Goal: Task Accomplishment & Management: Complete application form

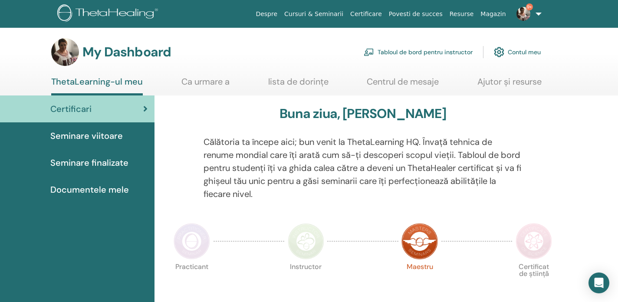
click at [125, 136] on div "Seminare viitoare" at bounding box center [77, 135] width 141 height 13
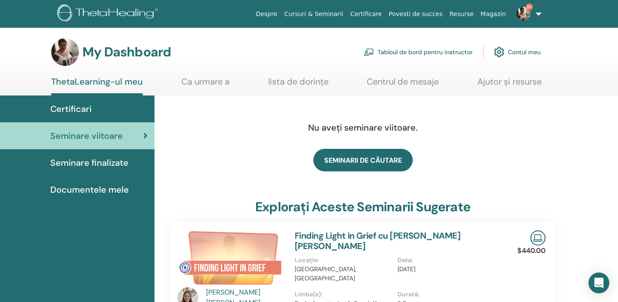
click at [386, 50] on link "Tabloul de bord pentru instructor" at bounding box center [417, 52] width 109 height 19
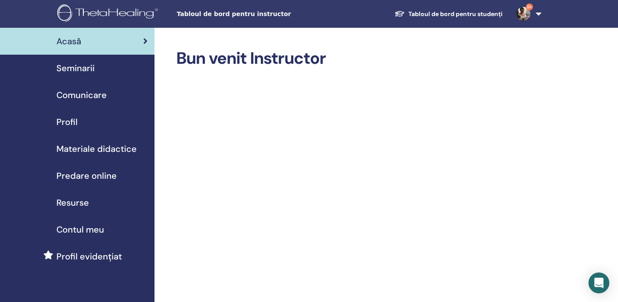
click at [91, 68] on span "Seminarii" at bounding box center [75, 68] width 38 height 13
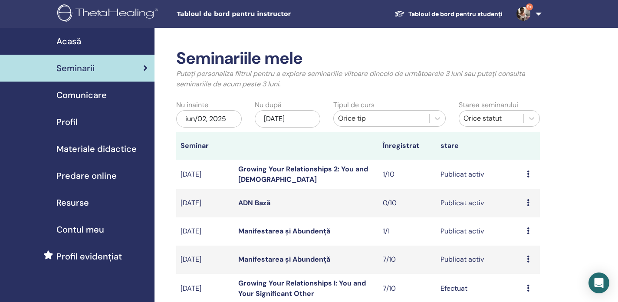
click at [321, 231] on link "Manifestarea și Abundență" at bounding box center [284, 230] width 92 height 9
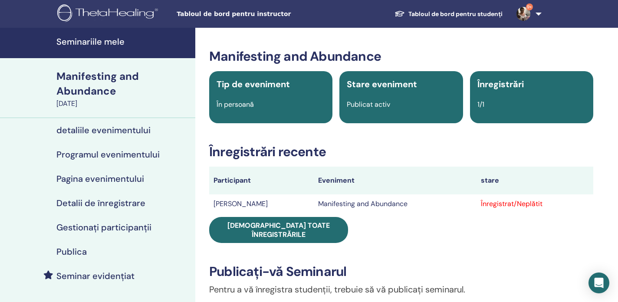
click at [525, 109] on div "1/1" at bounding box center [531, 104] width 119 height 10
drag, startPoint x: 477, startPoint y: 105, endPoint x: 488, endPoint y: 92, distance: 17.5
click at [488, 92] on div "Înregistrări 1/1" at bounding box center [531, 97] width 123 height 52
click at [489, 87] on span "Înregistrări" at bounding box center [500, 84] width 46 height 11
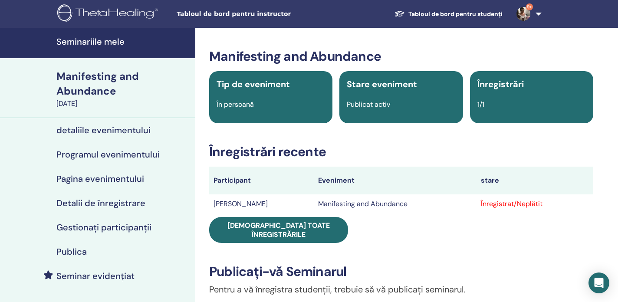
click at [498, 88] on span "Înregistrări" at bounding box center [500, 84] width 46 height 11
click at [481, 88] on span "Înregistrări" at bounding box center [500, 84] width 46 height 11
click at [300, 96] on div "Tip de eveniment În persoană" at bounding box center [270, 97] width 123 height 52
click at [413, 98] on div "Stare eveniment Publicat activ" at bounding box center [400, 97] width 123 height 52
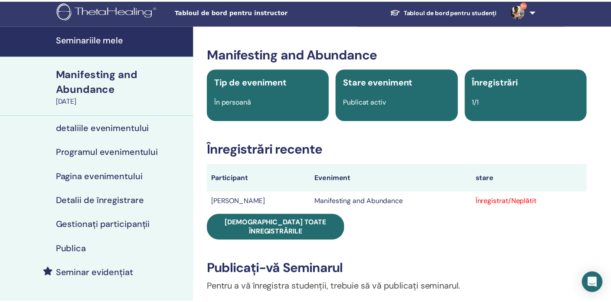
scroll to position [2, 0]
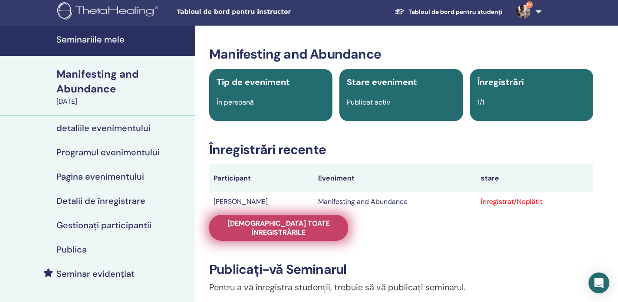
click at [309, 225] on span "Vedeți toate înregistrările" at bounding box center [278, 228] width 117 height 18
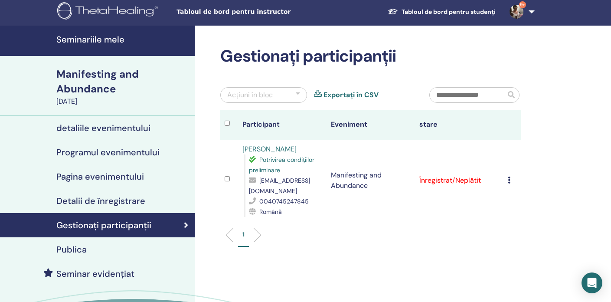
click at [244, 246] on li "1" at bounding box center [243, 238] width 11 height 17
click at [242, 237] on li "1" at bounding box center [243, 238] width 11 height 17
click at [262, 240] on ul "1" at bounding box center [371, 238] width 286 height 17
click at [260, 237] on li at bounding box center [254, 235] width 15 height 15
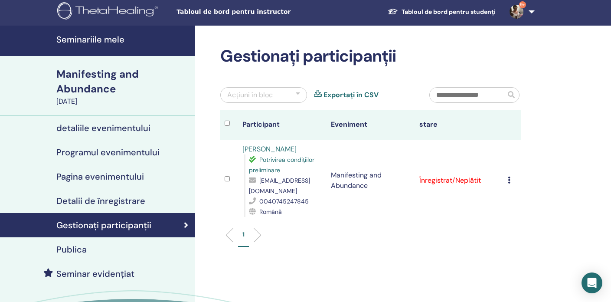
click at [232, 232] on li at bounding box center [233, 235] width 15 height 15
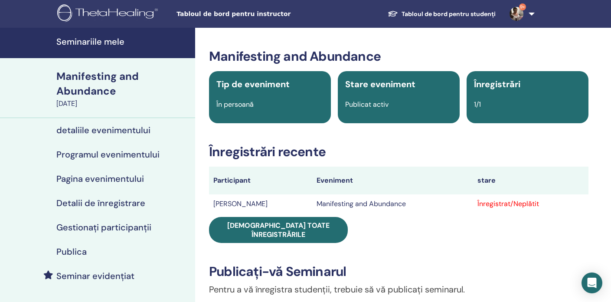
click at [125, 180] on h4 "Pagina evenimentului" at bounding box center [100, 179] width 88 height 10
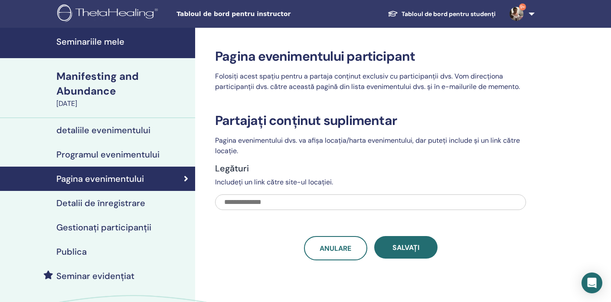
click at [131, 128] on h4 "detaliile evenimentului" at bounding box center [103, 130] width 94 height 10
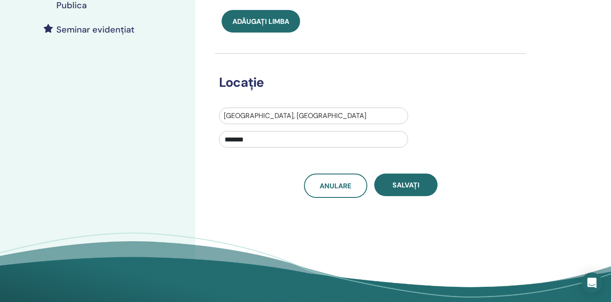
scroll to position [248, 0]
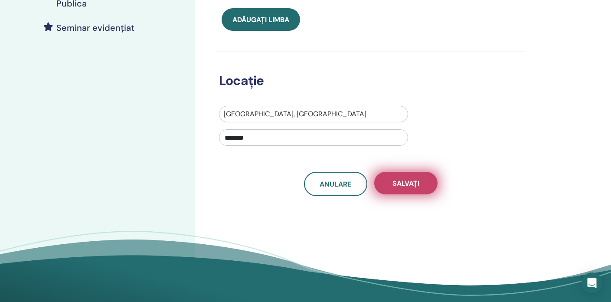
click at [414, 184] on span "Salvați" at bounding box center [406, 183] width 27 height 9
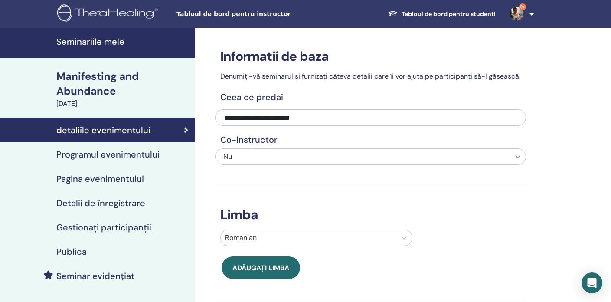
click at [517, 157] on icon at bounding box center [518, 156] width 5 height 3
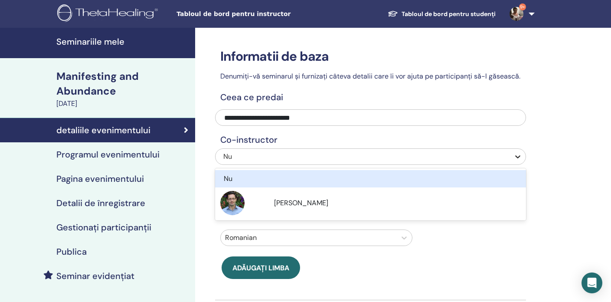
click at [517, 157] on icon at bounding box center [518, 156] width 5 height 3
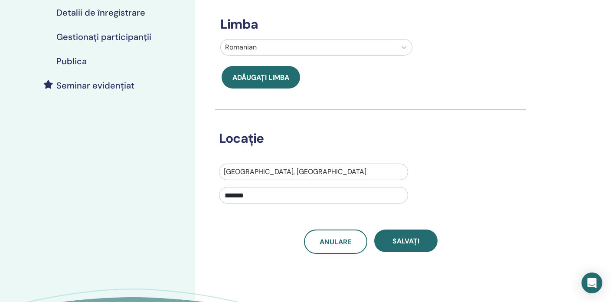
scroll to position [224, 0]
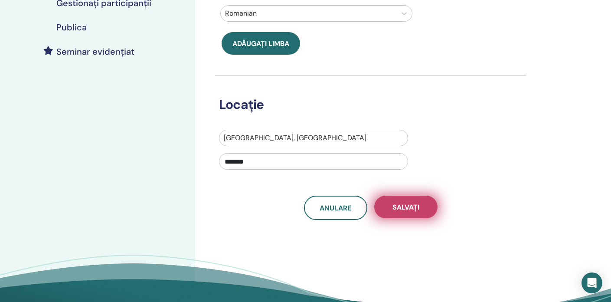
click at [408, 203] on span "Salvați" at bounding box center [406, 207] width 27 height 9
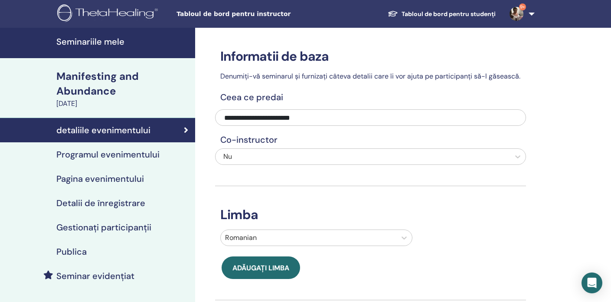
click at [93, 102] on div "[DATE]" at bounding box center [123, 103] width 134 height 10
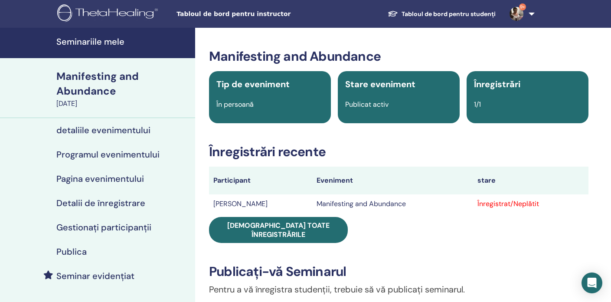
click at [548, 203] on div "Înregistrat/Neplătit" at bounding box center [531, 204] width 107 height 10
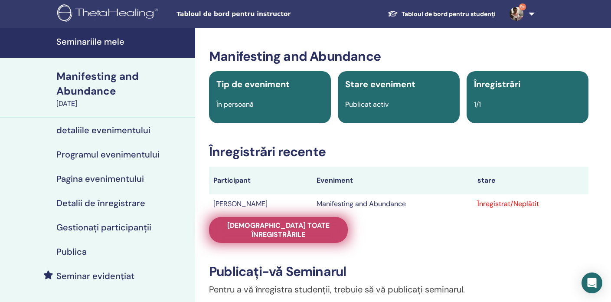
click at [309, 223] on span "Vedeți toate înregistrările" at bounding box center [278, 230] width 117 height 18
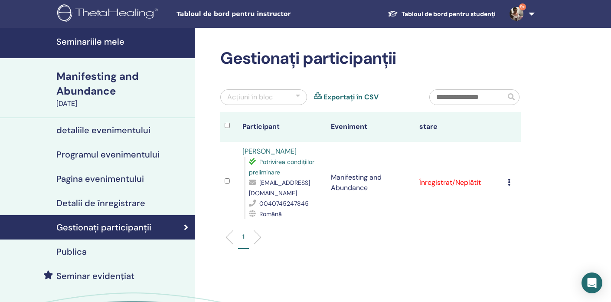
click at [508, 183] on icon at bounding box center [509, 182] width 3 height 7
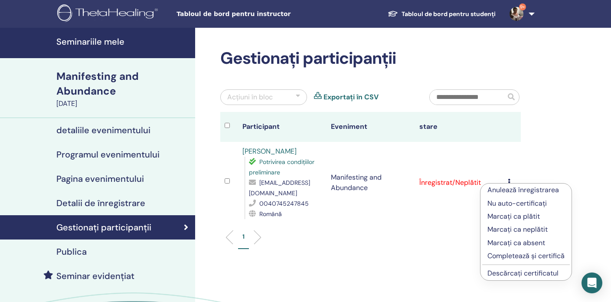
click at [521, 274] on link "Descărcați certificatul" at bounding box center [523, 272] width 71 height 9
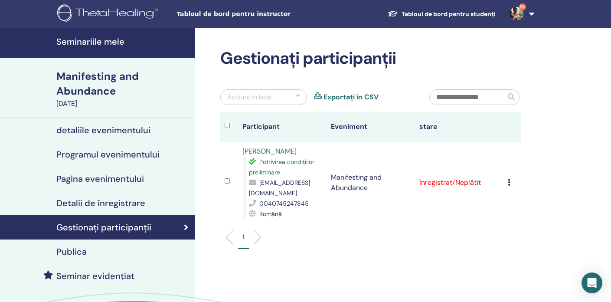
click at [406, 13] on link "Tabloul de bord pentru studenți" at bounding box center [442, 14] width 122 height 16
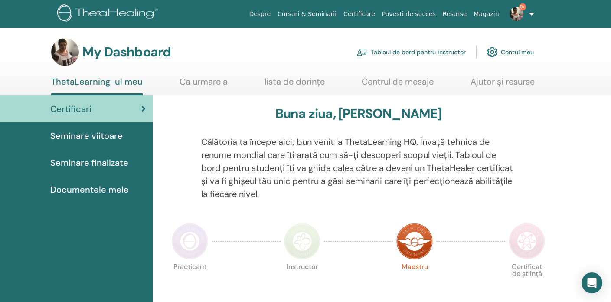
click at [125, 137] on div "Seminare viitoare" at bounding box center [76, 135] width 139 height 13
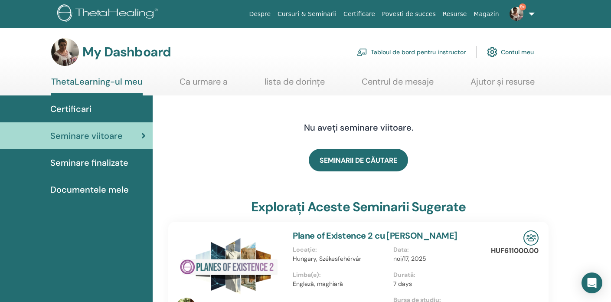
click at [389, 51] on link "Tabloul de bord pentru instructor" at bounding box center [411, 52] width 109 height 19
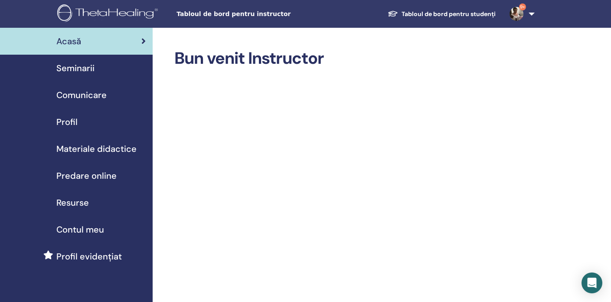
click at [92, 67] on span "Seminarii" at bounding box center [75, 68] width 38 height 13
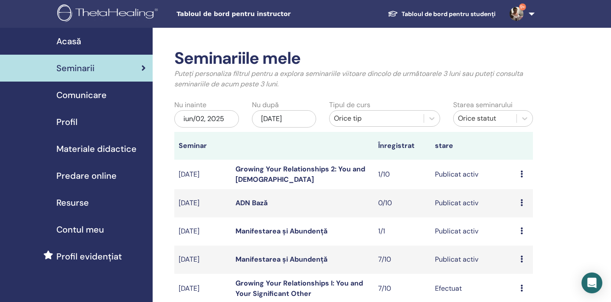
click at [336, 235] on td "Manifestarea și Abundență" at bounding box center [302, 231] width 142 height 28
click at [521, 231] on icon at bounding box center [522, 230] width 3 height 7
click at [524, 278] on p "Anulare" at bounding box center [525, 277] width 44 height 10
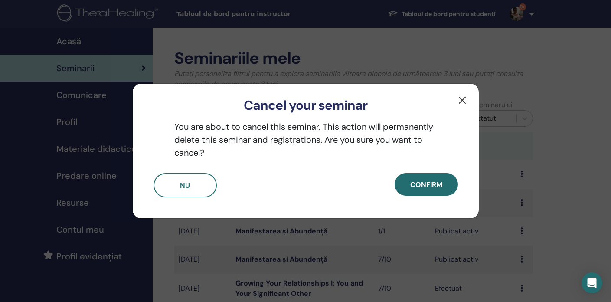
click at [461, 100] on button "button" at bounding box center [462, 100] width 14 height 14
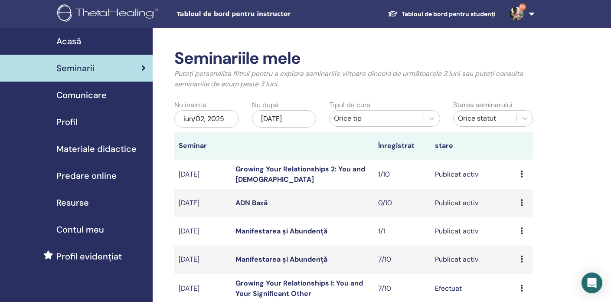
click at [523, 232] on icon at bounding box center [522, 230] width 3 height 7
click at [527, 282] on p "Anulare" at bounding box center [527, 278] width 44 height 10
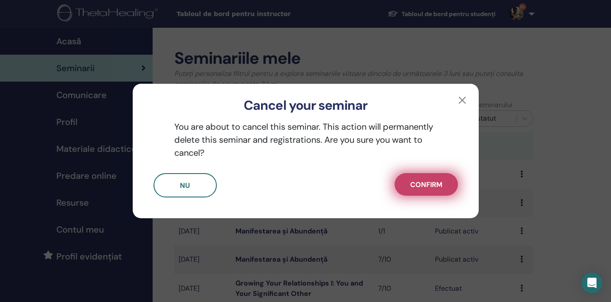
click at [436, 181] on span "Confirm" at bounding box center [426, 184] width 32 height 9
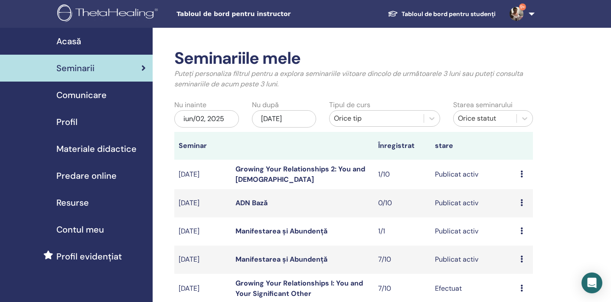
click at [382, 229] on td "1/1" at bounding box center [402, 231] width 57 height 28
click at [380, 232] on td "1/1" at bounding box center [402, 231] width 57 height 28
click at [379, 231] on td "1/1" at bounding box center [402, 231] width 57 height 28
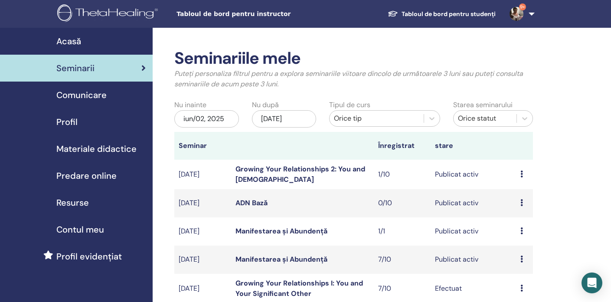
click at [521, 231] on icon at bounding box center [522, 230] width 3 height 7
click at [516, 281] on p "Anulare" at bounding box center [526, 277] width 44 height 10
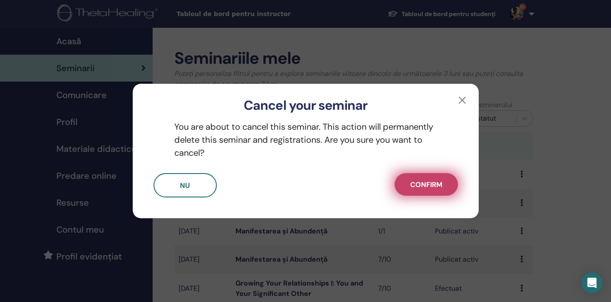
click at [417, 183] on span "Confirm" at bounding box center [426, 184] width 32 height 9
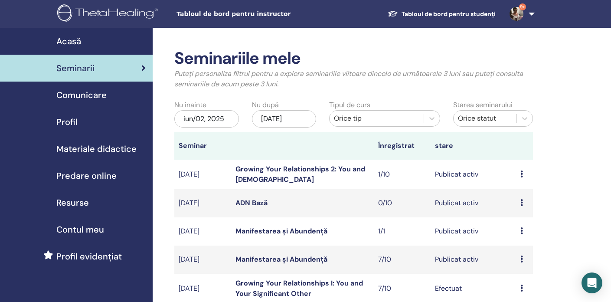
click at [522, 229] on icon at bounding box center [522, 230] width 3 height 7
click at [520, 263] on link "Participantii" at bounding box center [524, 262] width 39 height 9
click at [523, 230] on div "previzualizare Editați | × Participantii Anulare" at bounding box center [525, 231] width 8 height 10
click at [522, 238] on link "previzualizare" at bounding box center [528, 236] width 44 height 9
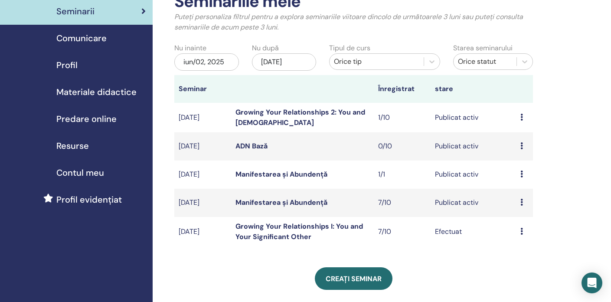
scroll to position [59, 0]
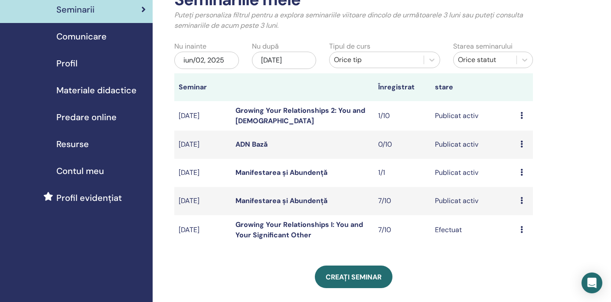
click at [523, 170] on icon at bounding box center [522, 172] width 3 height 7
click at [526, 189] on link "Editați | ×" at bounding box center [520, 190] width 30 height 9
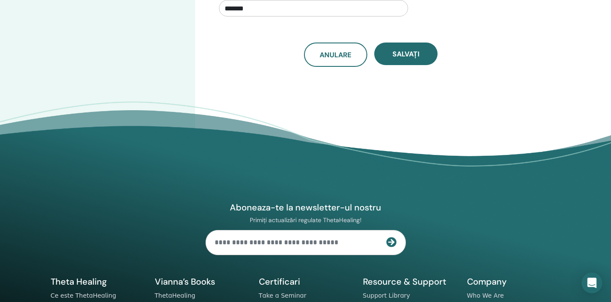
scroll to position [321, 0]
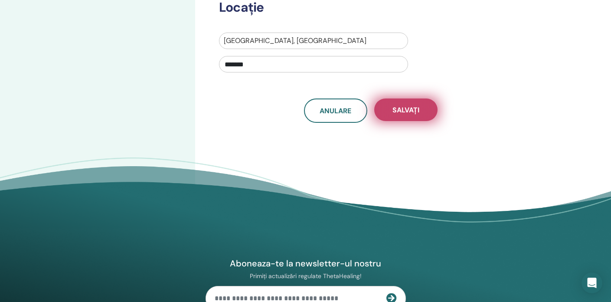
click at [394, 117] on button "Salvați" at bounding box center [405, 109] width 63 height 23
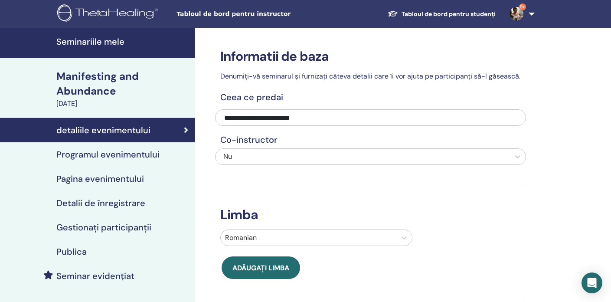
scroll to position [345, 0]
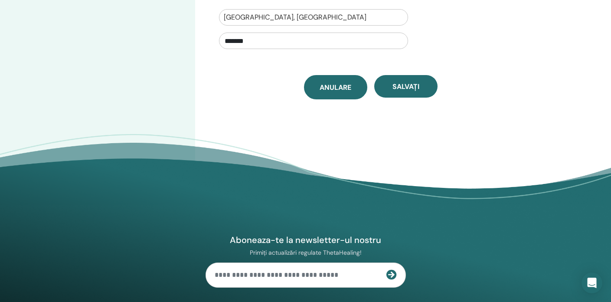
click at [332, 88] on span "Anulare" at bounding box center [336, 87] width 32 height 9
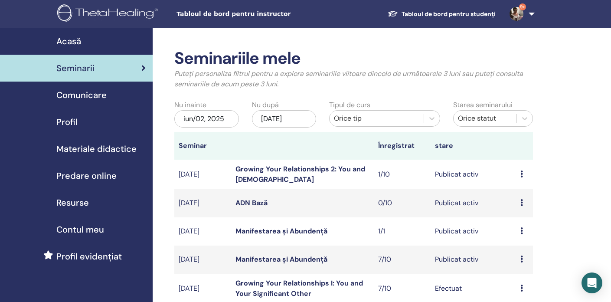
scroll to position [2, 0]
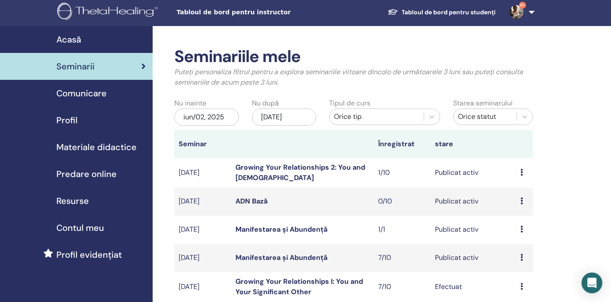
click at [519, 230] on td "previzualizare Editați | × Participantii Anulare" at bounding box center [524, 230] width 17 height 28
click at [521, 227] on icon at bounding box center [522, 229] width 3 height 7
click at [360, 224] on td "Manifestarea și Abundență" at bounding box center [302, 230] width 142 height 28
click at [285, 229] on link "Manifestarea și Abundență" at bounding box center [282, 229] width 92 height 9
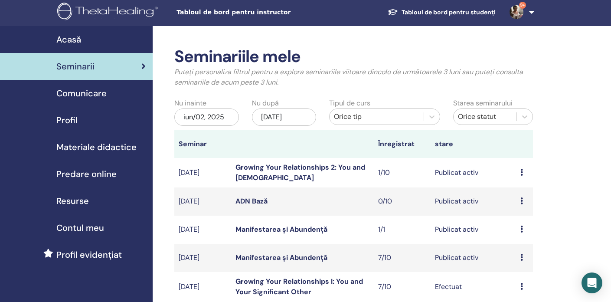
click at [521, 229] on icon at bounding box center [522, 229] width 3 height 7
click at [511, 275] on p "Anulare" at bounding box center [526, 275] width 44 height 10
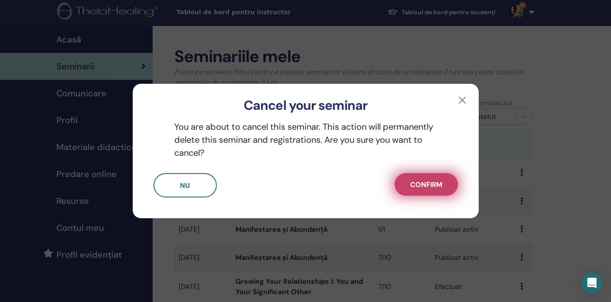
click at [422, 182] on span "Confirm" at bounding box center [426, 184] width 32 height 9
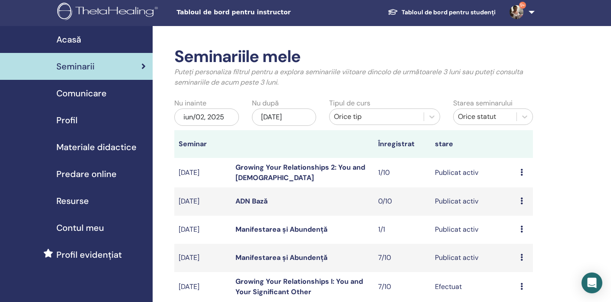
click at [199, 227] on td "sep/25, 2025" at bounding box center [202, 230] width 57 height 28
click at [252, 225] on link "Manifestarea și Abundență" at bounding box center [282, 229] width 92 height 9
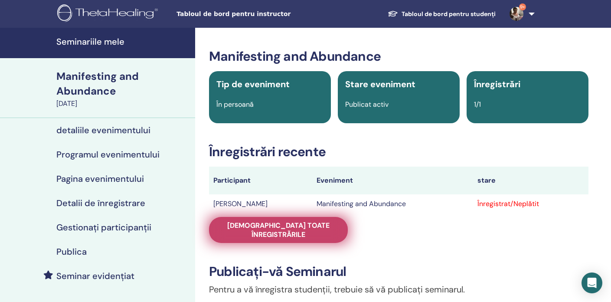
click at [263, 222] on span "[DEMOGRAPHIC_DATA] toate înregistrările" at bounding box center [278, 230] width 117 height 18
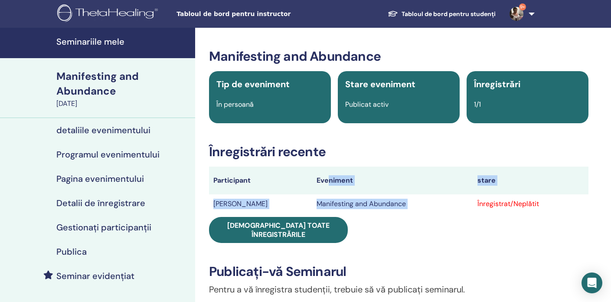
drag, startPoint x: 473, startPoint y: 194, endPoint x: 479, endPoint y: 195, distance: 6.1
click at [479, 195] on table "Participant Eveniment stare Maier Claudiu Manifesting and Abundance Înregistrat…" at bounding box center [399, 190] width 380 height 47
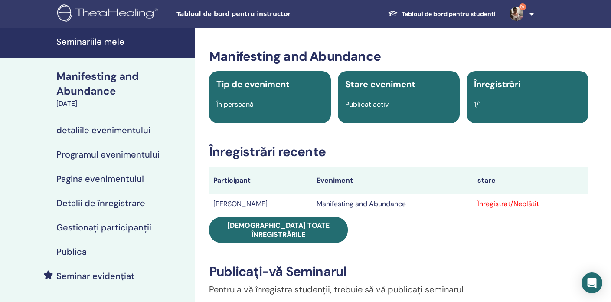
click at [388, 152] on h3 "Înregistrări recente" at bounding box center [399, 152] width 380 height 16
click at [233, 109] on div "În persoană" at bounding box center [270, 104] width 118 height 10
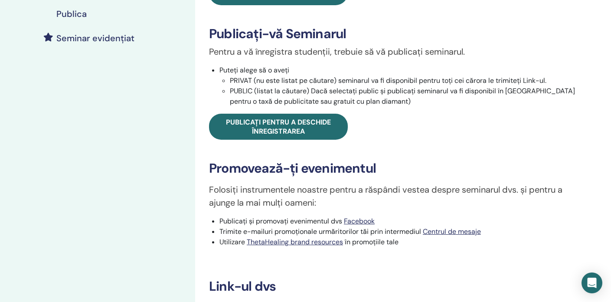
scroll to position [230, 0]
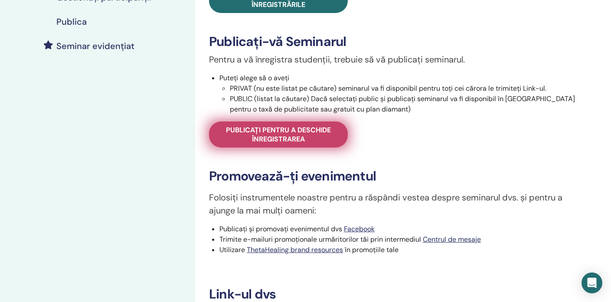
click at [251, 133] on span "Publicați pentru a deschide înregistrarea" at bounding box center [278, 134] width 117 height 18
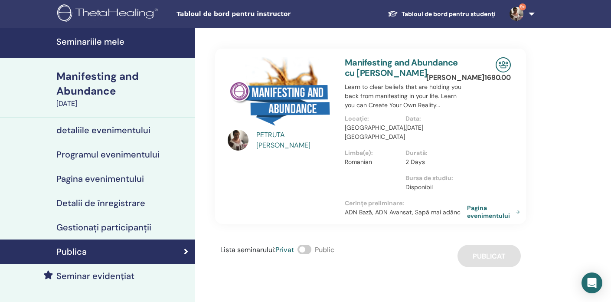
click at [478, 208] on link "Pagina evenimentului" at bounding box center [495, 212] width 56 height 16
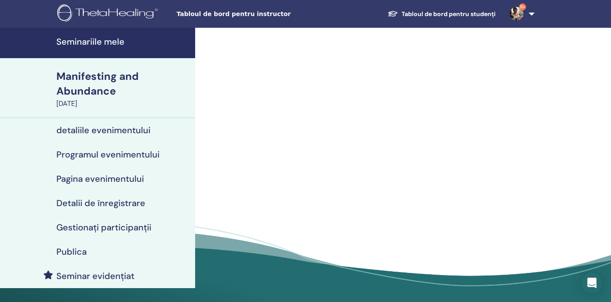
scroll to position [204, 0]
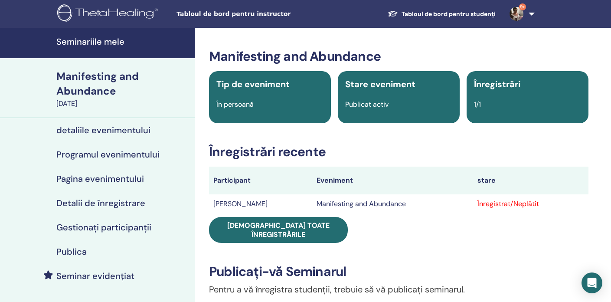
click at [484, 85] on span "Înregistrări" at bounding box center [497, 84] width 46 height 11
click at [361, 106] on span "Publicat activ" at bounding box center [366, 104] width 43 height 9
click at [360, 92] on div "Stare eveniment Publicat activ" at bounding box center [399, 97] width 122 height 52
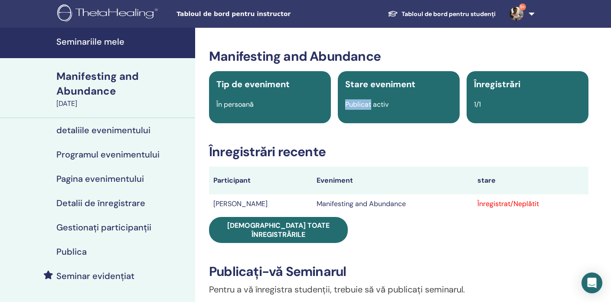
click at [360, 92] on div "Stare eveniment Publicat activ" at bounding box center [399, 97] width 122 height 52
click at [241, 98] on div "Tip de eveniment În persoană" at bounding box center [270, 97] width 122 height 52
click at [243, 86] on span "Tip de eveniment" at bounding box center [252, 84] width 73 height 11
click at [243, 88] on span "Tip de eveniment" at bounding box center [252, 84] width 73 height 11
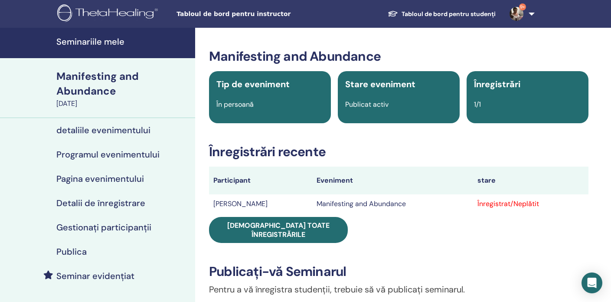
click at [320, 182] on th "Eveniment" at bounding box center [392, 181] width 161 height 28
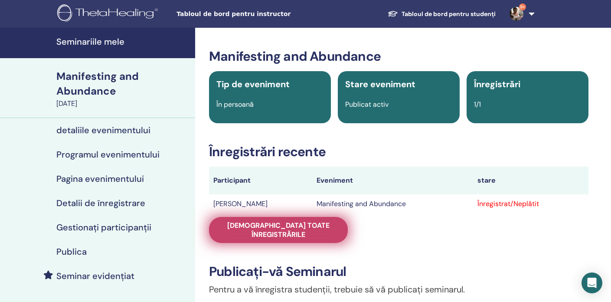
click at [337, 223] on link "Vedeți toate înregistrările" at bounding box center [278, 230] width 139 height 26
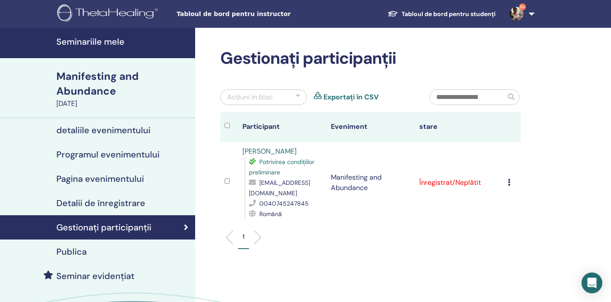
click at [344, 124] on th "Eveniment" at bounding box center [371, 127] width 88 height 30
click at [301, 95] on div "Acțiuni în bloc" at bounding box center [263, 97] width 87 height 16
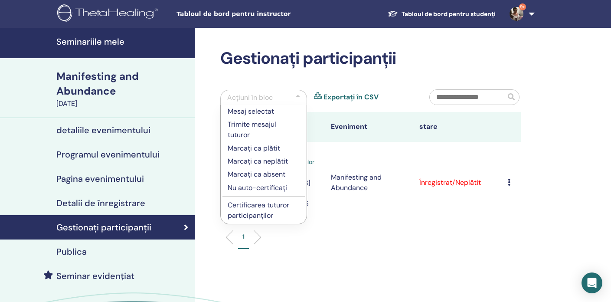
click at [298, 95] on div at bounding box center [298, 97] width 4 height 10
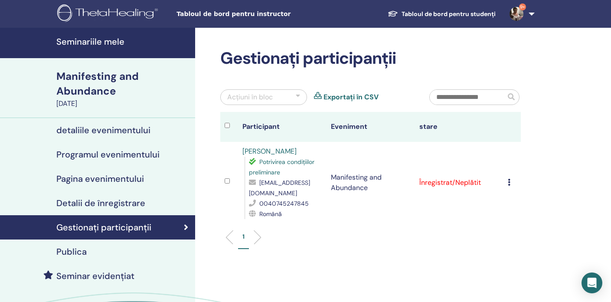
click at [82, 130] on h4 "detaliile evenimentului" at bounding box center [103, 130] width 94 height 10
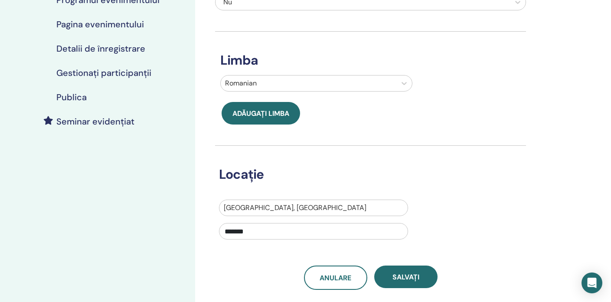
scroll to position [187, 0]
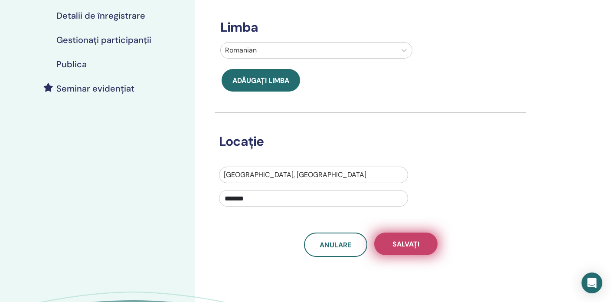
click at [406, 246] on span "Salvați" at bounding box center [406, 243] width 27 height 9
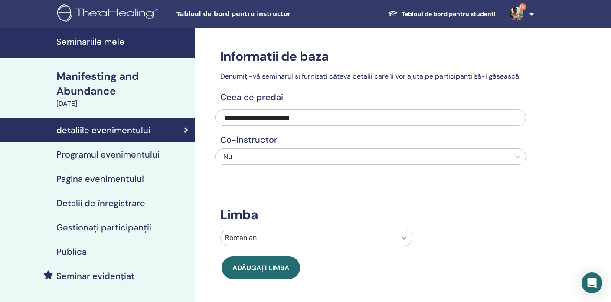
click at [406, 239] on div "Romanian" at bounding box center [316, 237] width 192 height 16
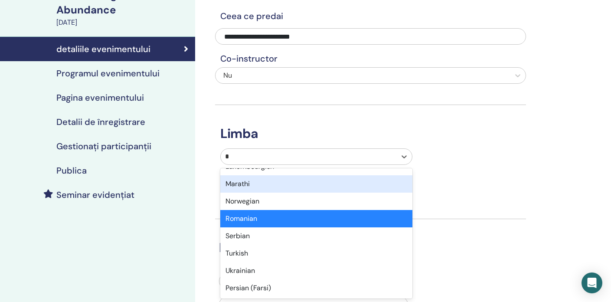
scroll to position [255, 0]
type input "**"
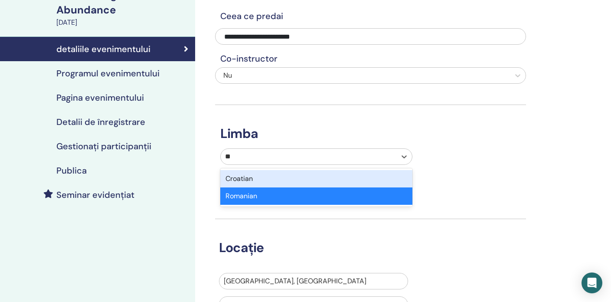
scroll to position [0, 0]
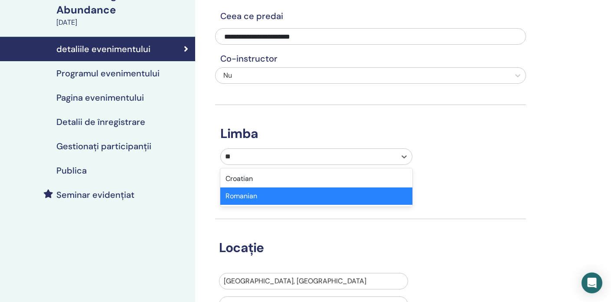
click at [244, 198] on div "Romanian" at bounding box center [316, 195] width 192 height 17
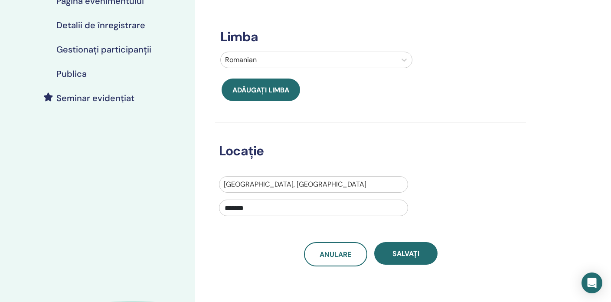
scroll to position [180, 0]
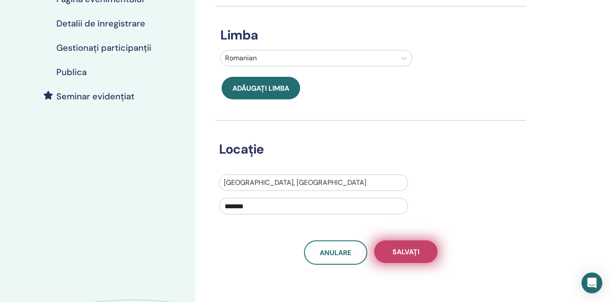
click at [414, 251] on span "Salvați" at bounding box center [406, 251] width 27 height 9
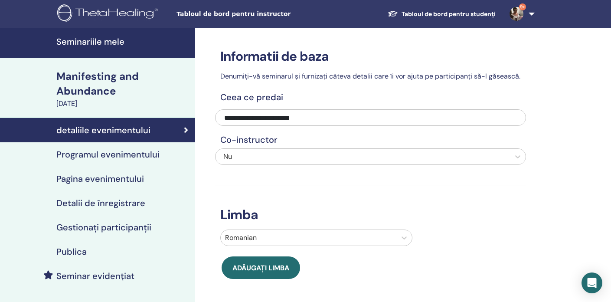
scroll to position [72, 0]
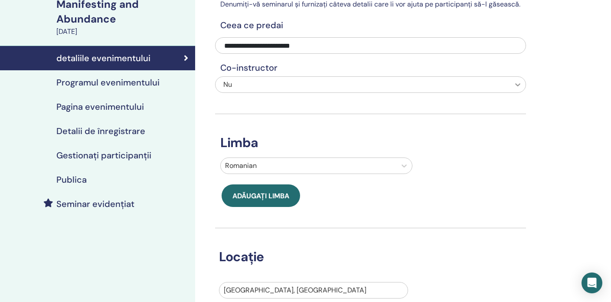
click at [521, 83] on icon at bounding box center [518, 84] width 9 height 9
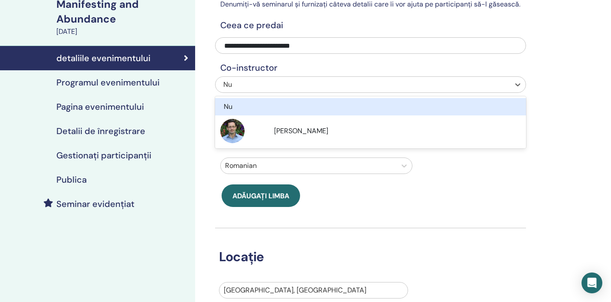
click at [421, 107] on div "Nu" at bounding box center [347, 106] width 247 height 10
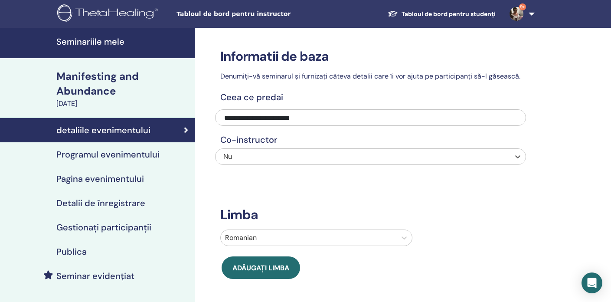
scroll to position [154, 0]
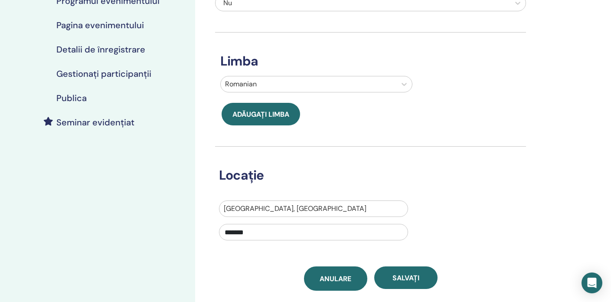
click at [342, 282] on span "Anulare" at bounding box center [336, 278] width 32 height 9
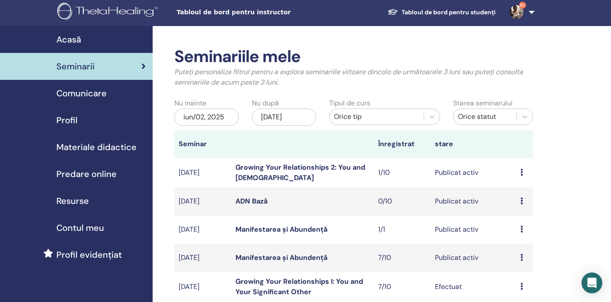
scroll to position [3, 0]
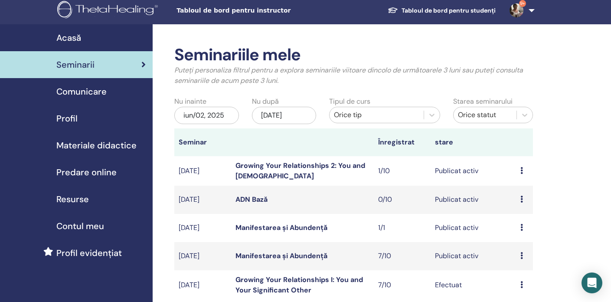
click at [521, 227] on icon at bounding box center [522, 227] width 3 height 7
click at [518, 274] on p "Anulare" at bounding box center [526, 273] width 44 height 10
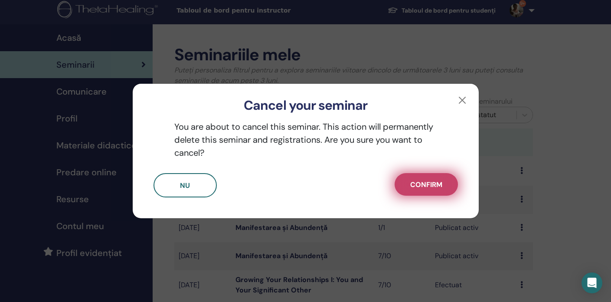
click at [429, 184] on span "Confirm" at bounding box center [426, 184] width 32 height 9
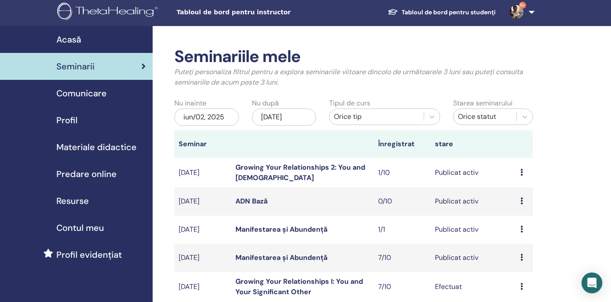
scroll to position [0, 0]
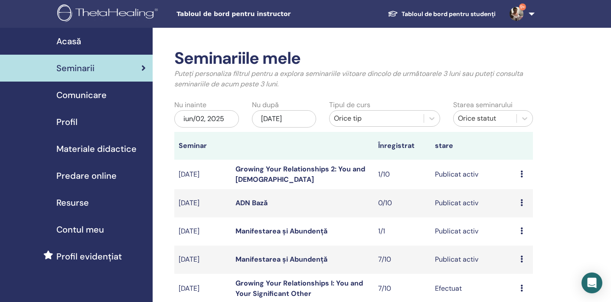
click at [146, 68] on link "Seminarii" at bounding box center [76, 68] width 153 height 27
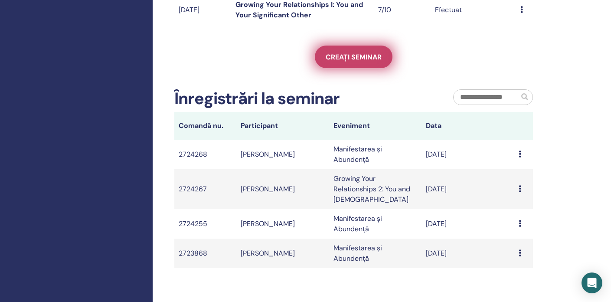
click at [371, 57] on span "Creați seminar" at bounding box center [354, 56] width 56 height 9
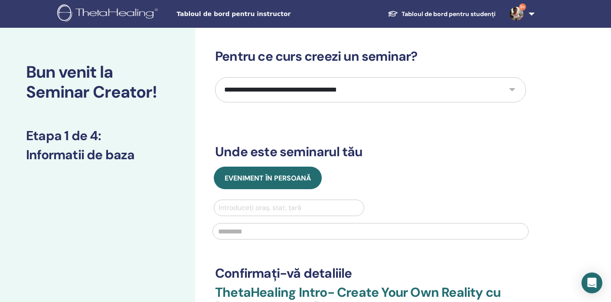
select select "*"
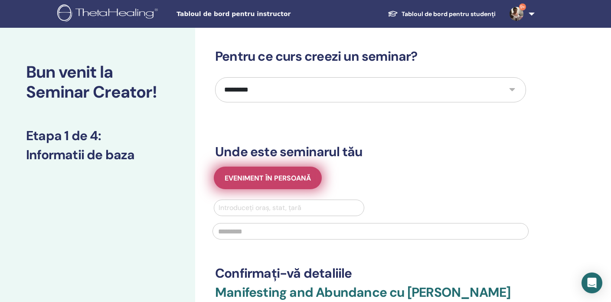
click at [276, 177] on span "Eveniment în persoană" at bounding box center [268, 178] width 86 height 9
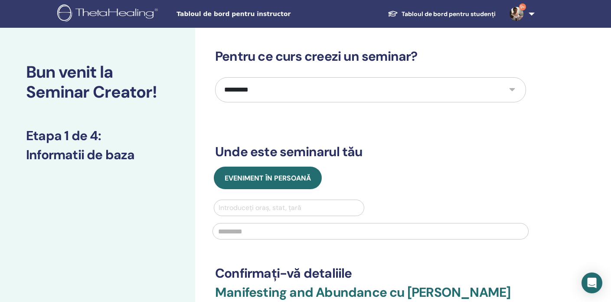
click at [255, 196] on div "Eveniment în persoană Introduceți oraș, stat, țară" at bounding box center [371, 206] width 324 height 78
click at [249, 205] on div "Introduceți oraș, stat, țară" at bounding box center [289, 208] width 141 height 10
click at [441, 183] on div "Eveniment în persoană" at bounding box center [371, 178] width 324 height 23
click at [325, 202] on div at bounding box center [289, 208] width 141 height 12
type input "*"
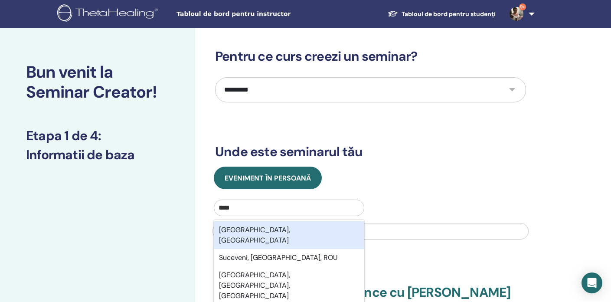
type input "*****"
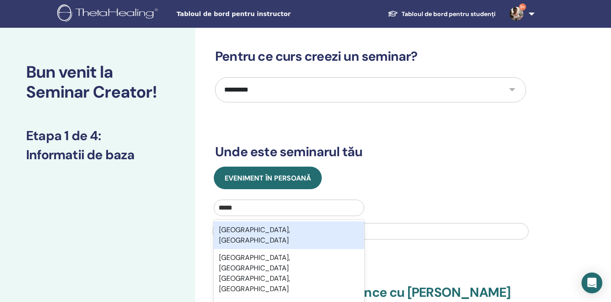
click at [248, 229] on div "Suceava, ROU" at bounding box center [289, 235] width 151 height 28
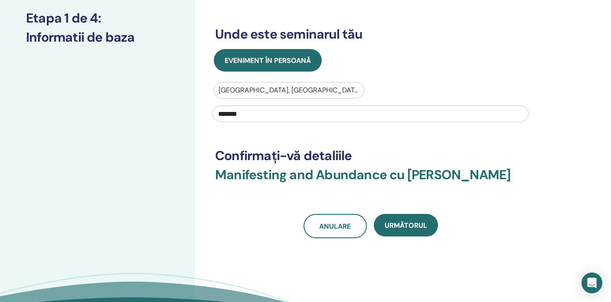
scroll to position [118, 0]
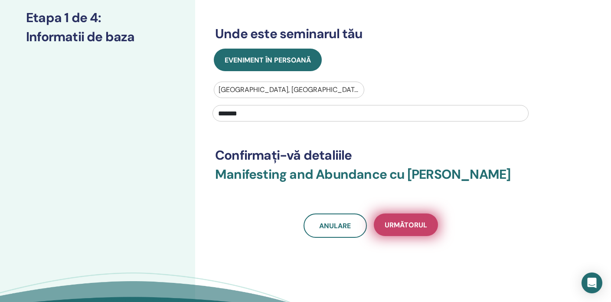
type input "*******"
click at [419, 223] on span "Următorul" at bounding box center [406, 224] width 43 height 9
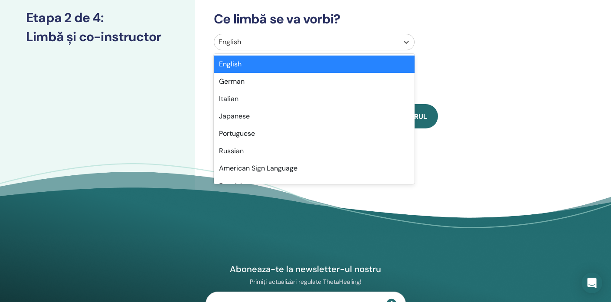
click at [254, 37] on div at bounding box center [307, 42] width 176 height 12
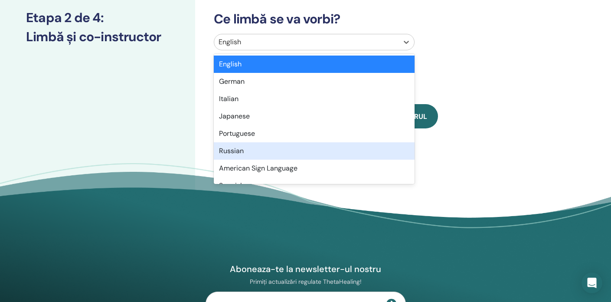
scroll to position [33, 0]
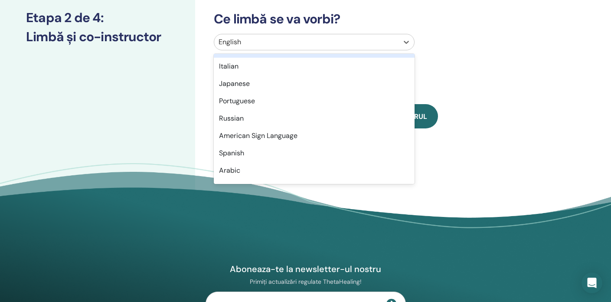
click at [273, 39] on div at bounding box center [307, 42] width 176 height 12
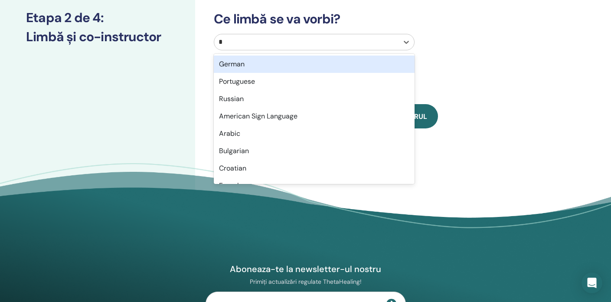
type input "**"
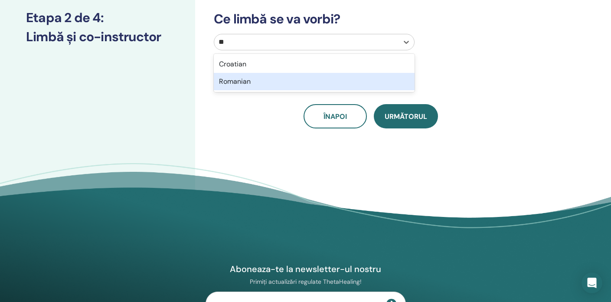
click at [249, 80] on div "Romanian" at bounding box center [314, 81] width 201 height 17
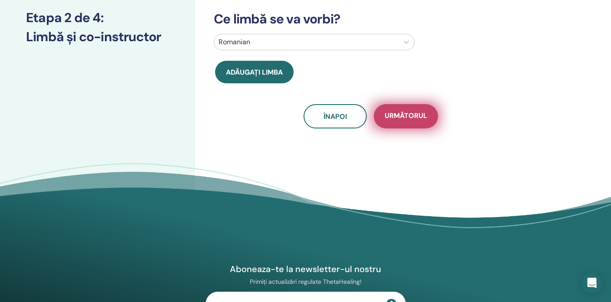
click at [396, 119] on span "Următorul" at bounding box center [406, 116] width 43 height 11
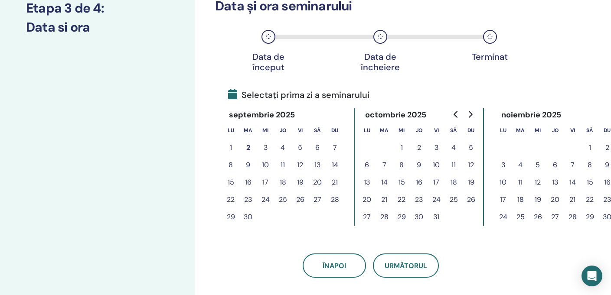
scroll to position [129, 0]
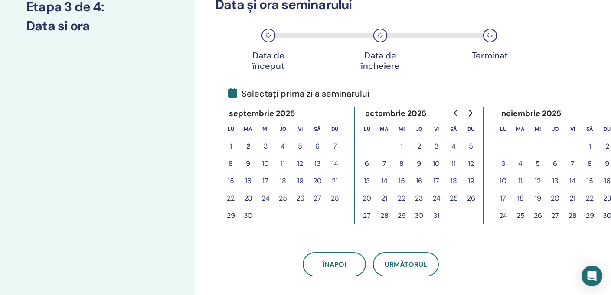
click at [282, 195] on button "25" at bounding box center [282, 198] width 17 height 17
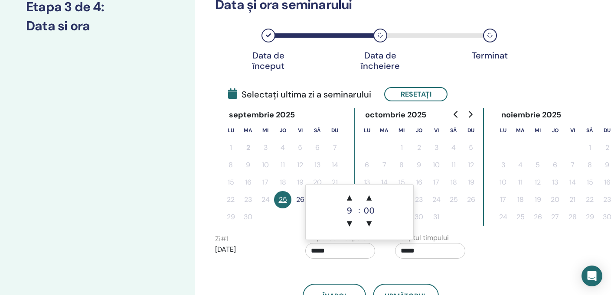
click at [327, 253] on input "*****" at bounding box center [340, 251] width 70 height 16
click at [349, 196] on span "▲" at bounding box center [349, 197] width 17 height 17
type input "*****"
click at [409, 253] on input "*****" at bounding box center [430, 251] width 70 height 16
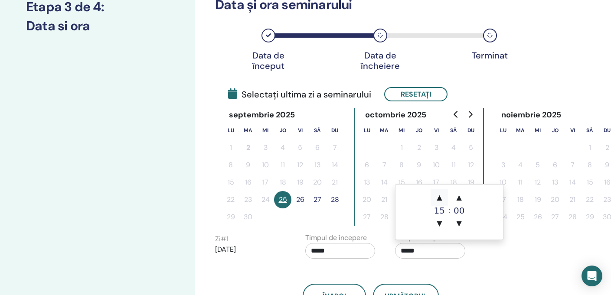
click at [439, 196] on span "▲" at bounding box center [439, 197] width 17 height 17
click at [439, 195] on span "▲" at bounding box center [439, 197] width 17 height 17
type input "*****"
click at [301, 199] on button "26" at bounding box center [299, 199] width 17 height 17
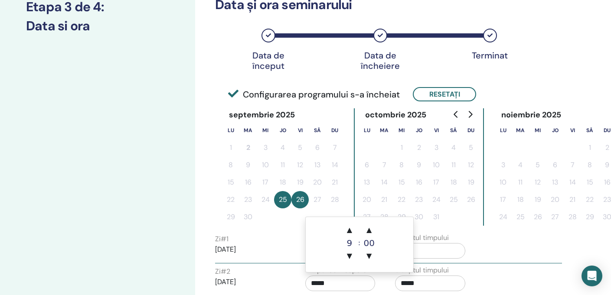
click at [354, 282] on input "*****" at bounding box center [340, 284] width 70 height 16
click at [350, 229] on span "▲" at bounding box center [349, 230] width 17 height 17
type input "*****"
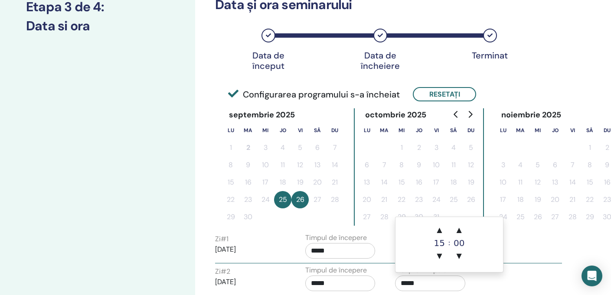
click at [409, 285] on input "*****" at bounding box center [430, 284] width 70 height 16
click at [438, 227] on span "▲" at bounding box center [439, 230] width 17 height 17
click at [439, 227] on span "▲" at bounding box center [439, 230] width 17 height 17
type input "*****"
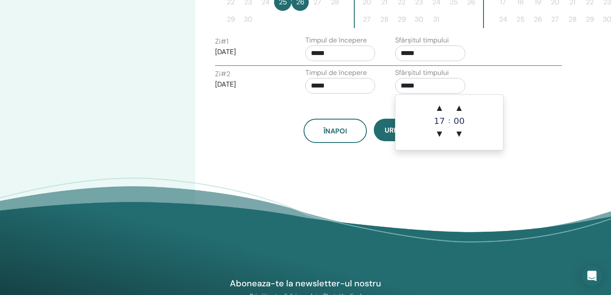
scroll to position [327, 0]
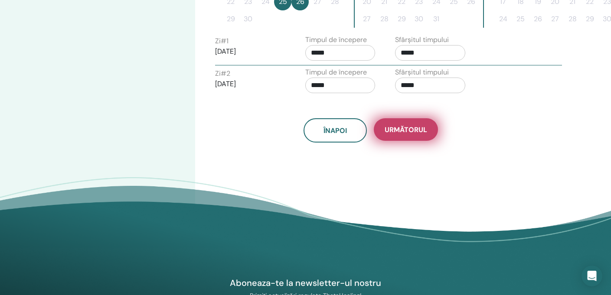
click at [412, 130] on span "Următorul" at bounding box center [406, 129] width 43 height 9
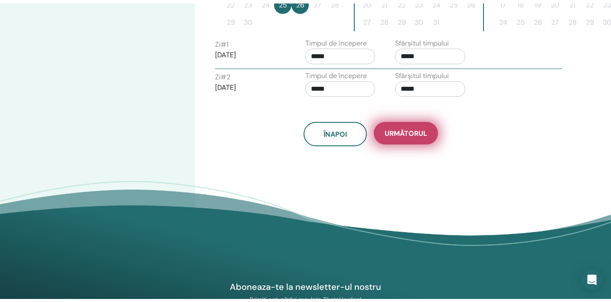
scroll to position [204, 0]
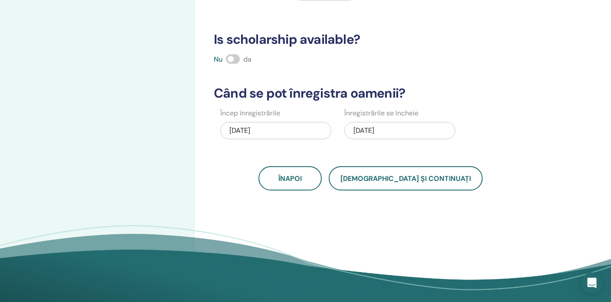
click at [238, 58] on span at bounding box center [233, 59] width 14 height 10
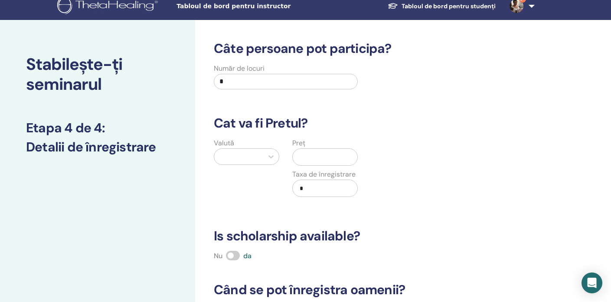
scroll to position [9, 0]
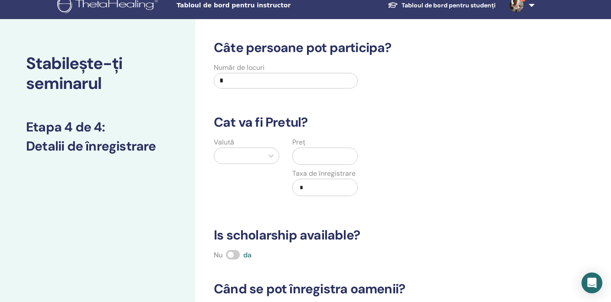
click at [244, 79] on input "*" at bounding box center [286, 81] width 144 height 16
type input "*"
type input "**"
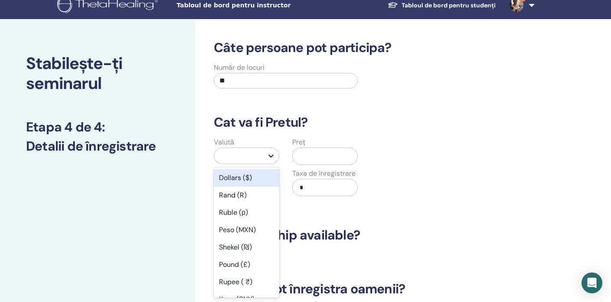
click at [264, 153] on div at bounding box center [271, 156] width 16 height 16
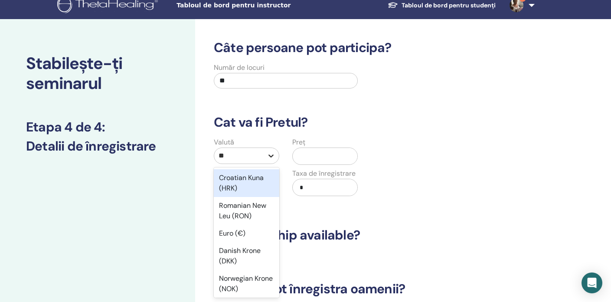
type input "***"
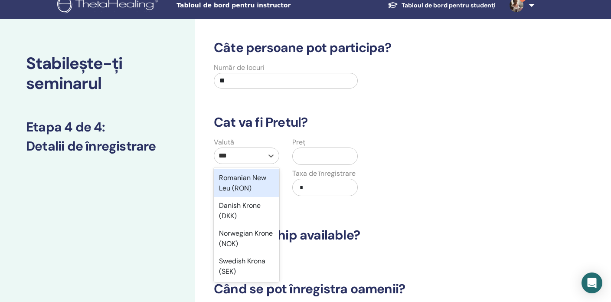
click at [250, 189] on div "Romanian New Leu (RON)" at bounding box center [246, 183] width 65 height 28
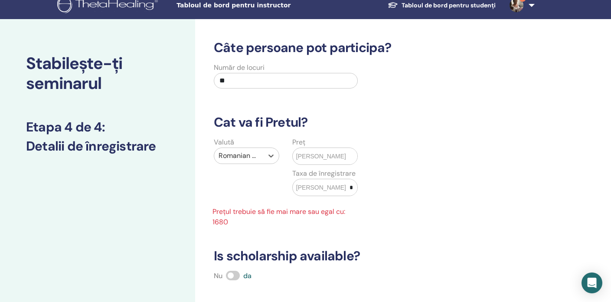
click at [346, 156] on input "text" at bounding box center [351, 156] width 11 height 16
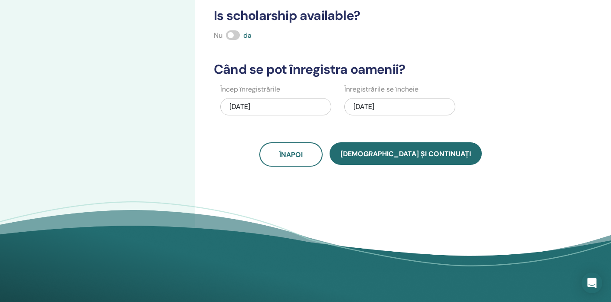
scroll to position [232, 0]
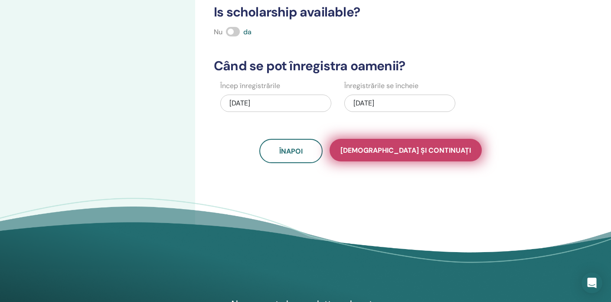
type input "****"
click at [425, 141] on button "Salvați și continuați" at bounding box center [406, 150] width 152 height 23
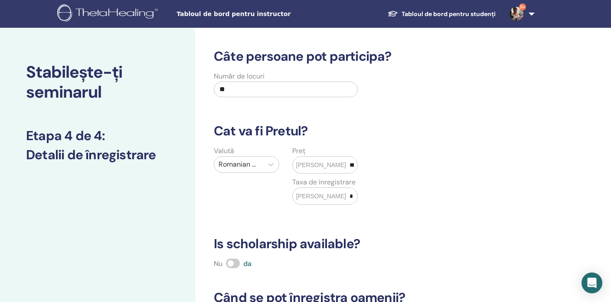
scroll to position [0, 0]
click at [413, 11] on link "Tabloul de bord pentru studenți" at bounding box center [442, 14] width 122 height 16
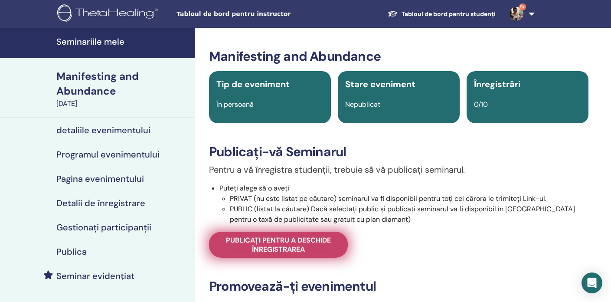
click at [290, 241] on span "Publicați pentru a deschide înregistrarea" at bounding box center [278, 245] width 117 height 18
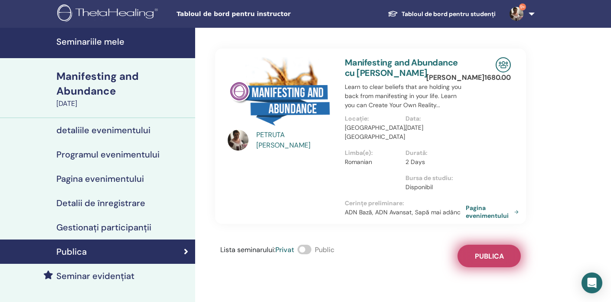
click at [492, 261] on button "Publica" at bounding box center [489, 256] width 63 height 23
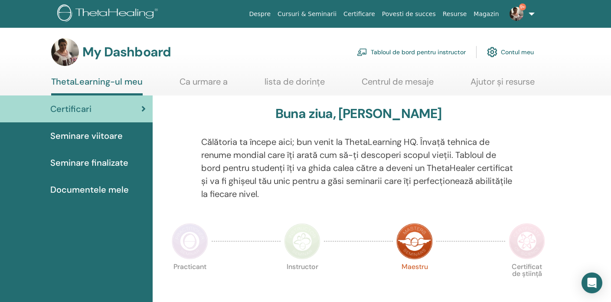
click at [132, 138] on div "Seminare viitoare" at bounding box center [76, 135] width 139 height 13
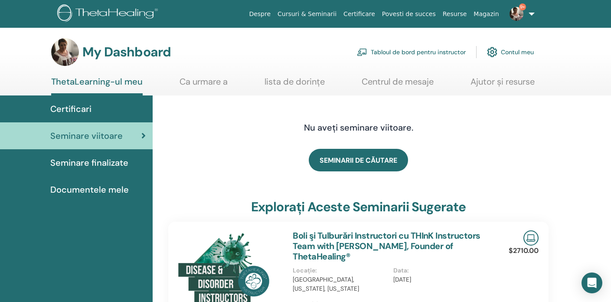
click at [434, 50] on link "Tabloul de bord pentru instructor" at bounding box center [411, 52] width 109 height 19
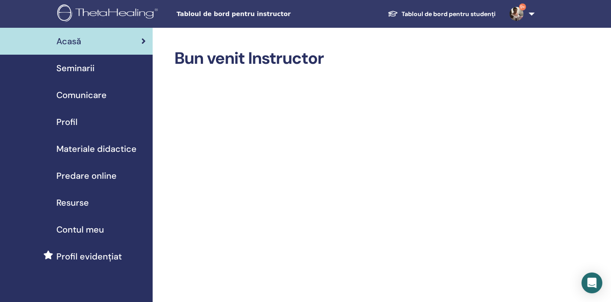
click at [96, 69] on div "Seminarii" at bounding box center [76, 68] width 139 height 13
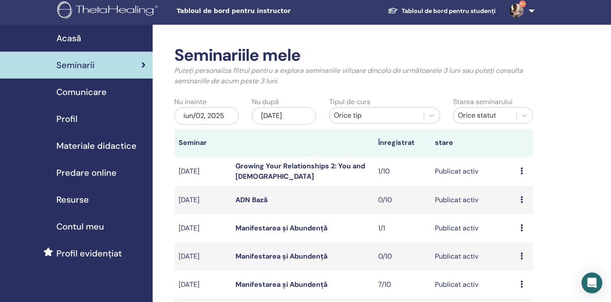
scroll to position [4, 0]
